Goal: Task Accomplishment & Management: Manage account settings

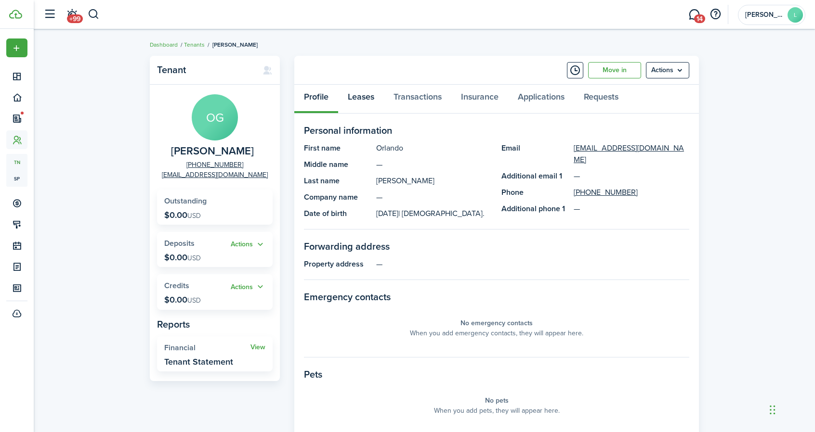
click at [363, 100] on link "Leases" at bounding box center [361, 99] width 46 height 29
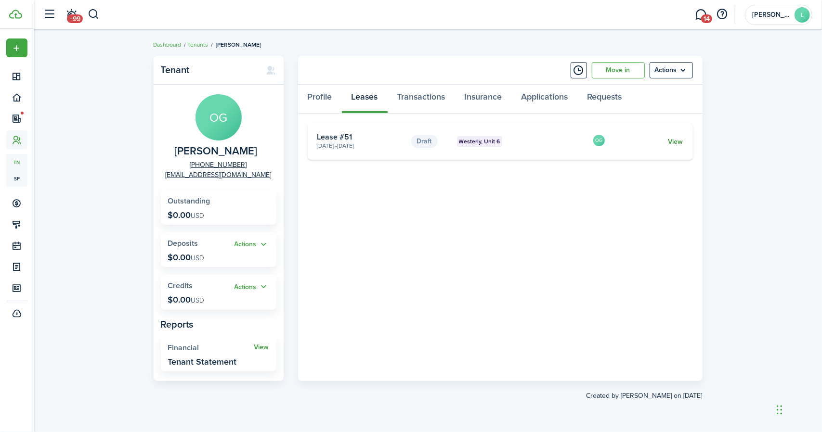
click at [680, 140] on link "View" at bounding box center [675, 142] width 15 height 10
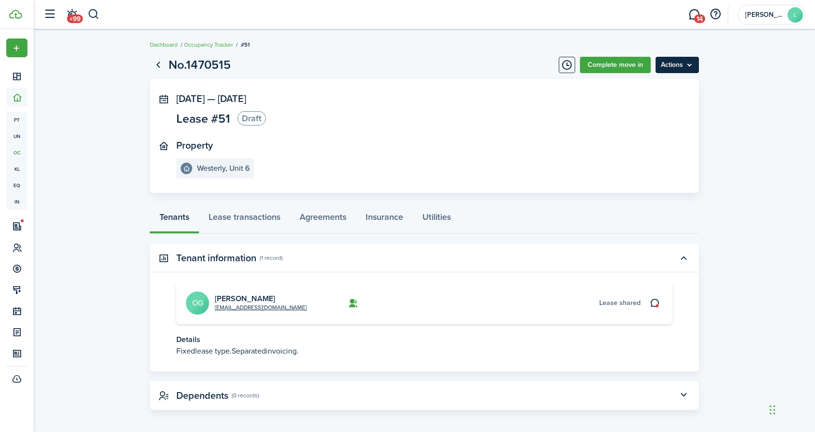
click at [669, 64] on menu-btn "Actions" at bounding box center [676, 65] width 43 height 16
click at [643, 85] on button "Delete" at bounding box center [656, 86] width 84 height 16
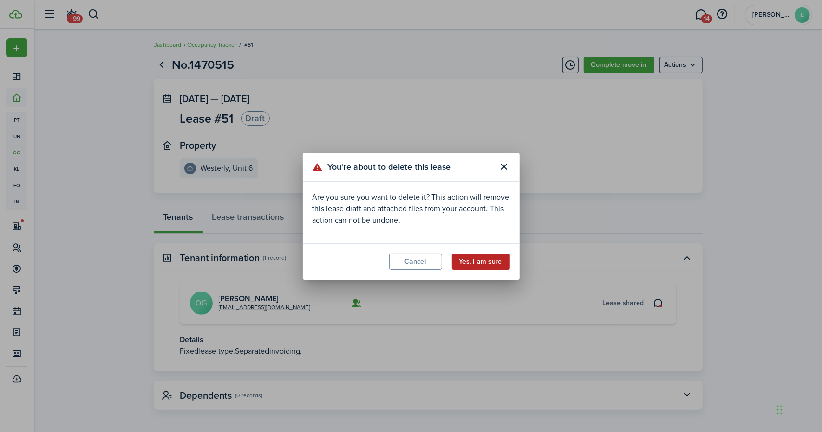
click at [480, 263] on button "Yes, I am sure" at bounding box center [481, 262] width 58 height 16
